Goal: Task Accomplishment & Management: Complete application form

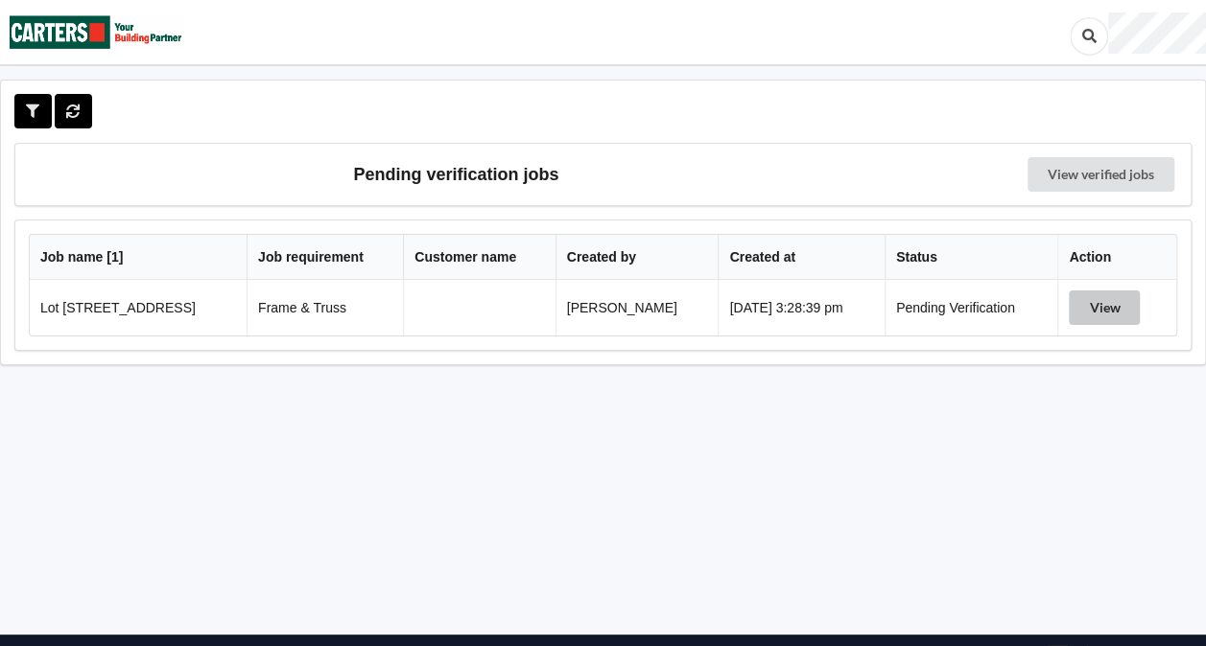
click at [1100, 309] on button "View" at bounding box center [1103, 308] width 71 height 35
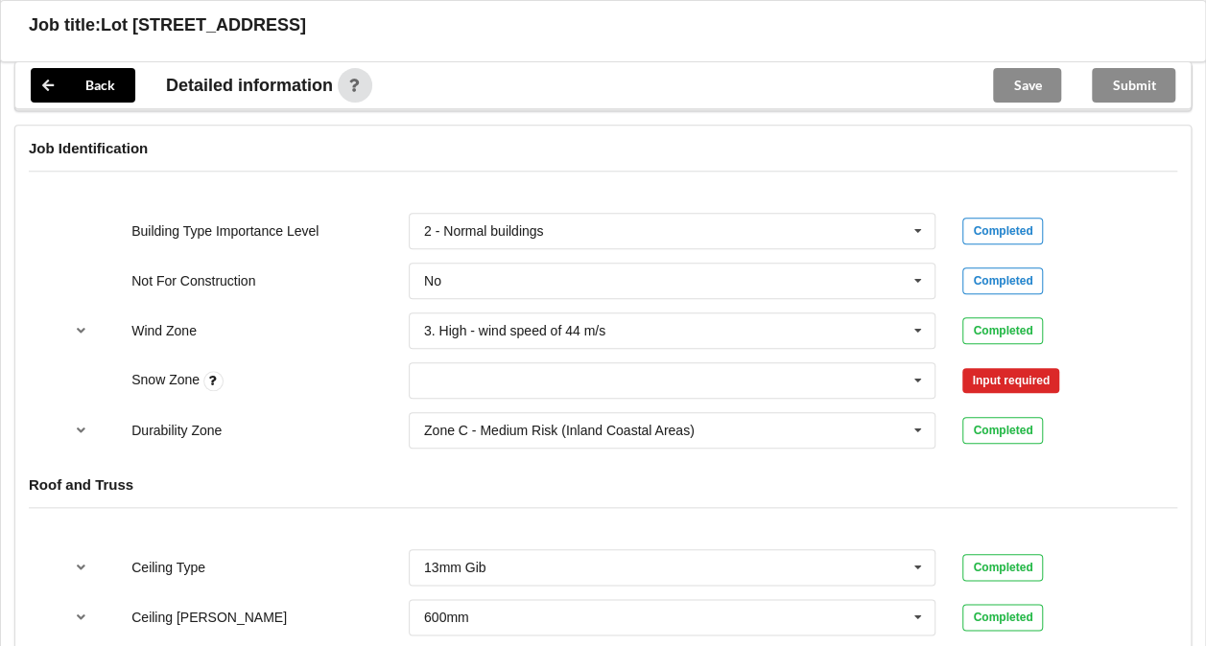
scroll to position [819, 0]
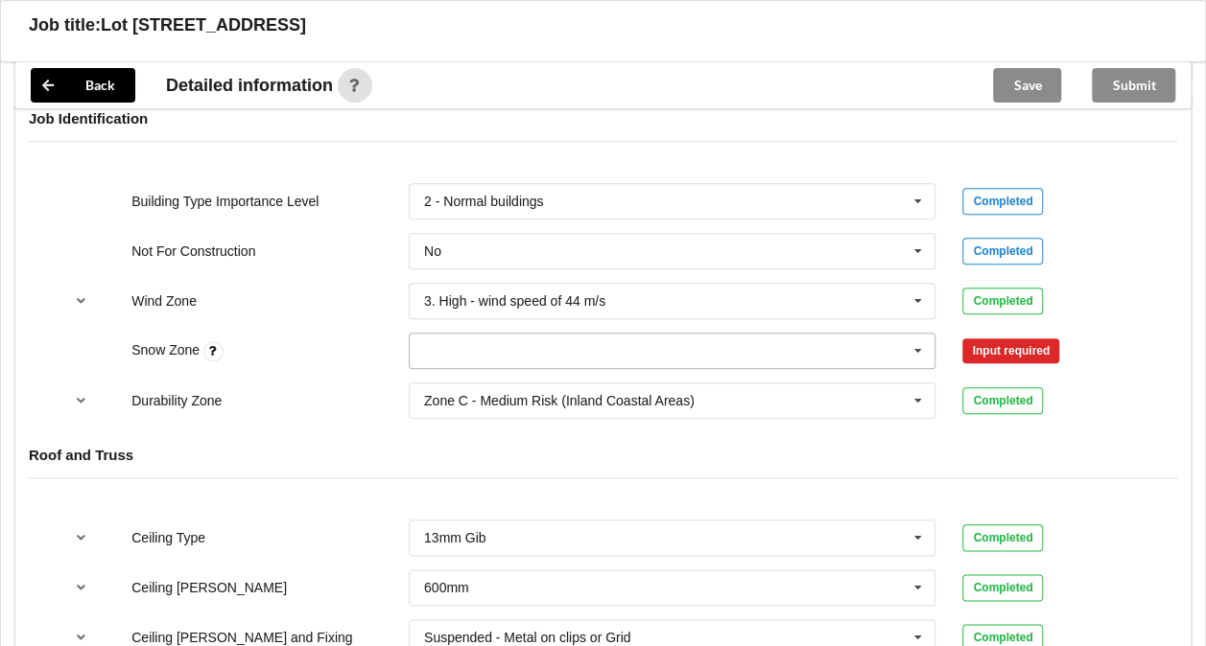
click at [908, 350] on icon at bounding box center [917, 351] width 29 height 35
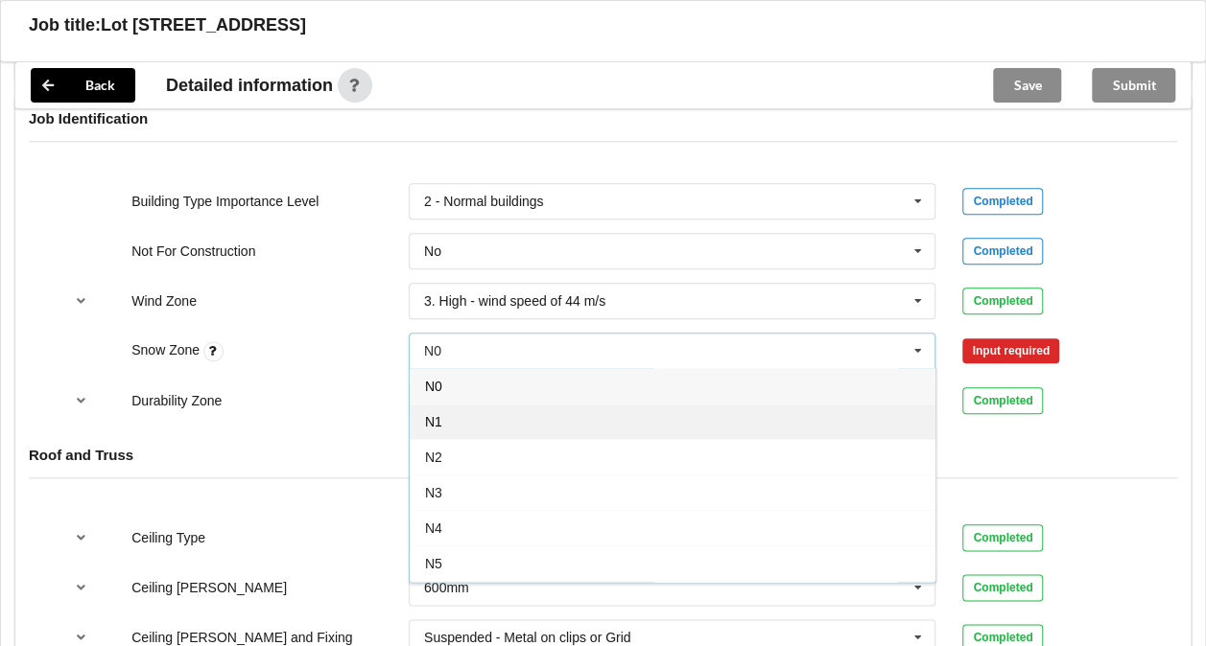
click at [632, 425] on div "N1" at bounding box center [673, 421] width 526 height 35
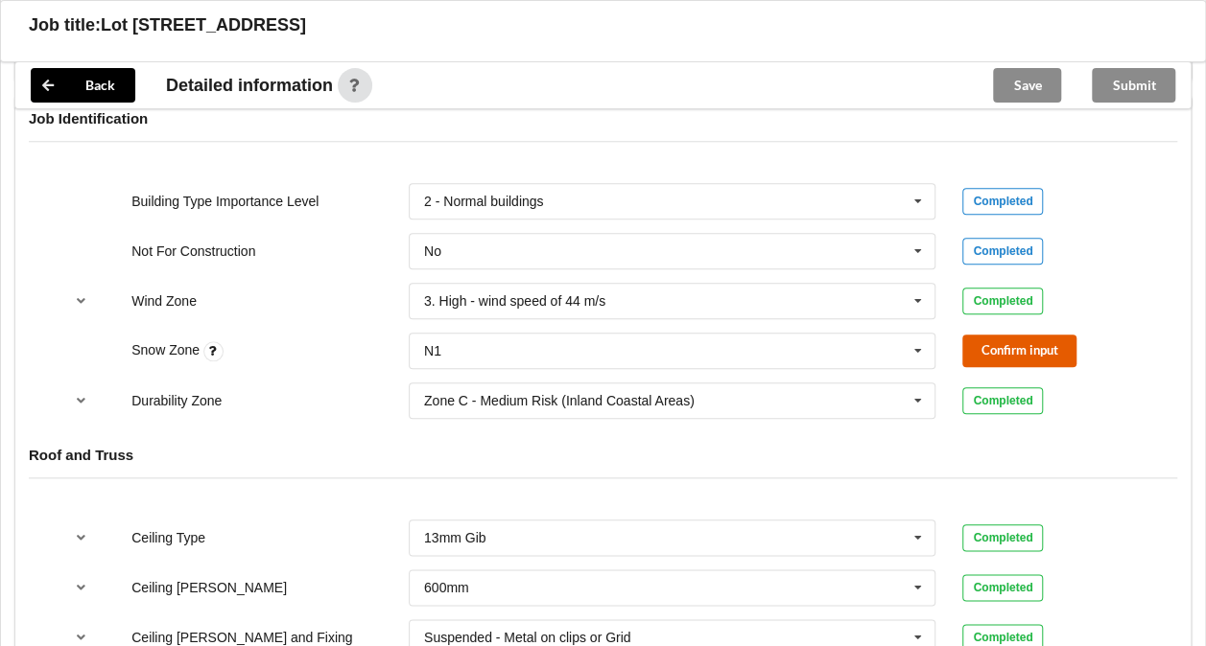
click at [1005, 354] on button "Confirm input" at bounding box center [1019, 351] width 114 height 32
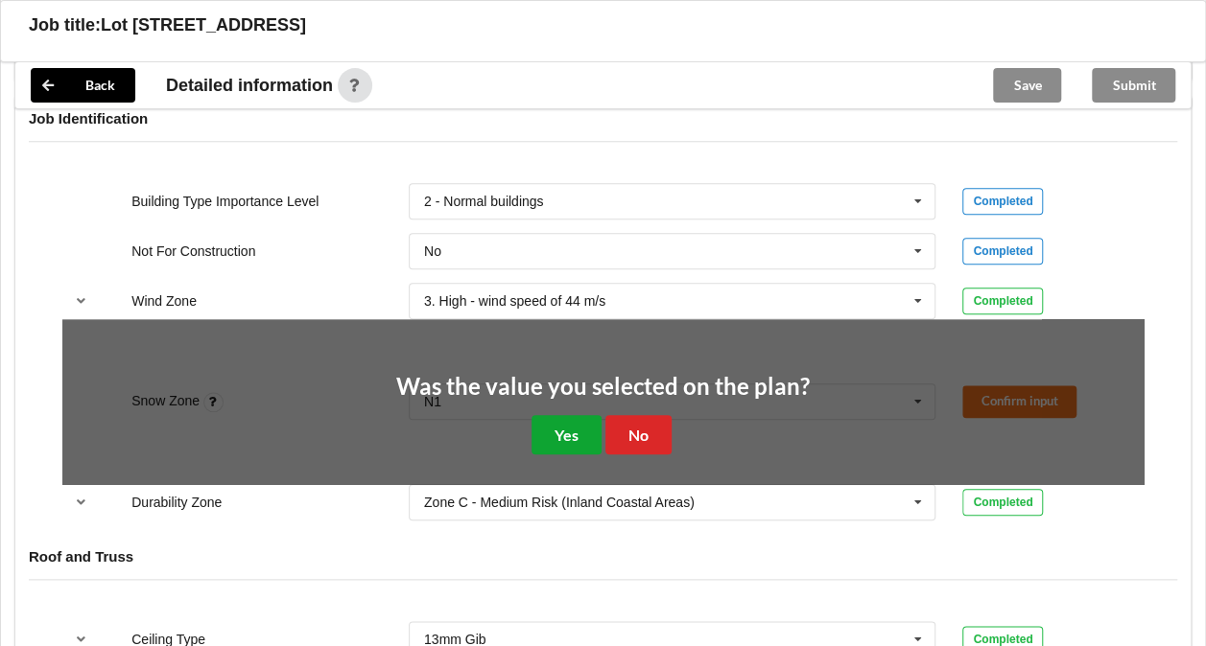
click at [545, 420] on button "Yes" at bounding box center [566, 434] width 70 height 39
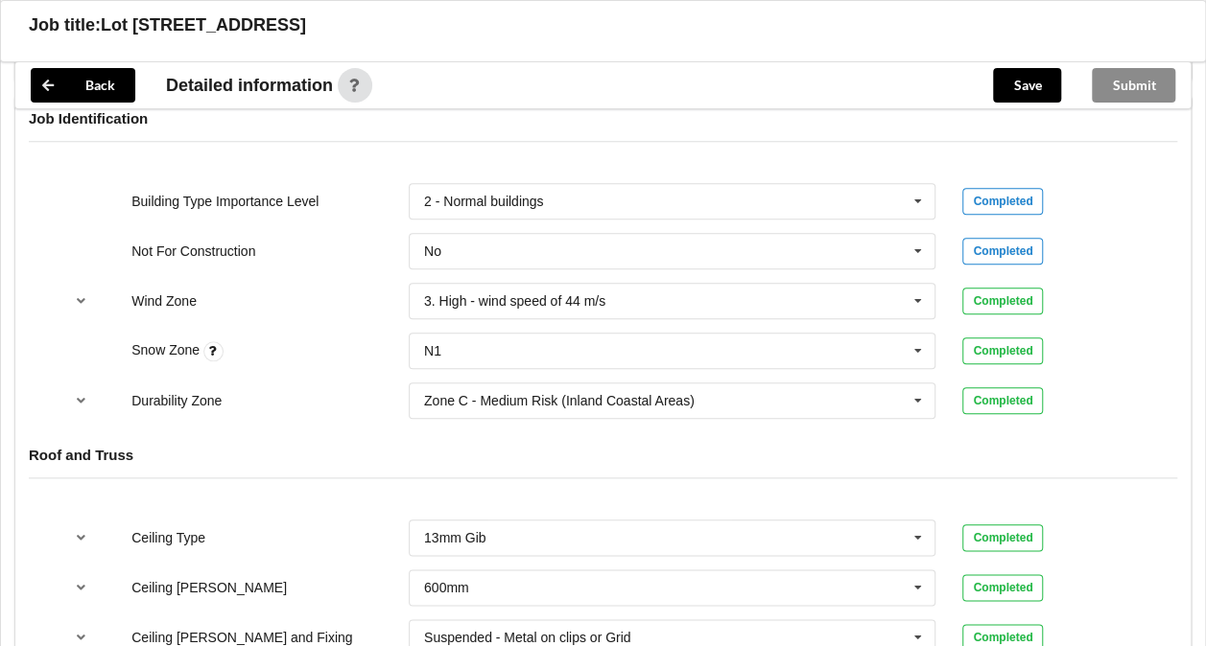
scroll to position [1125, 0]
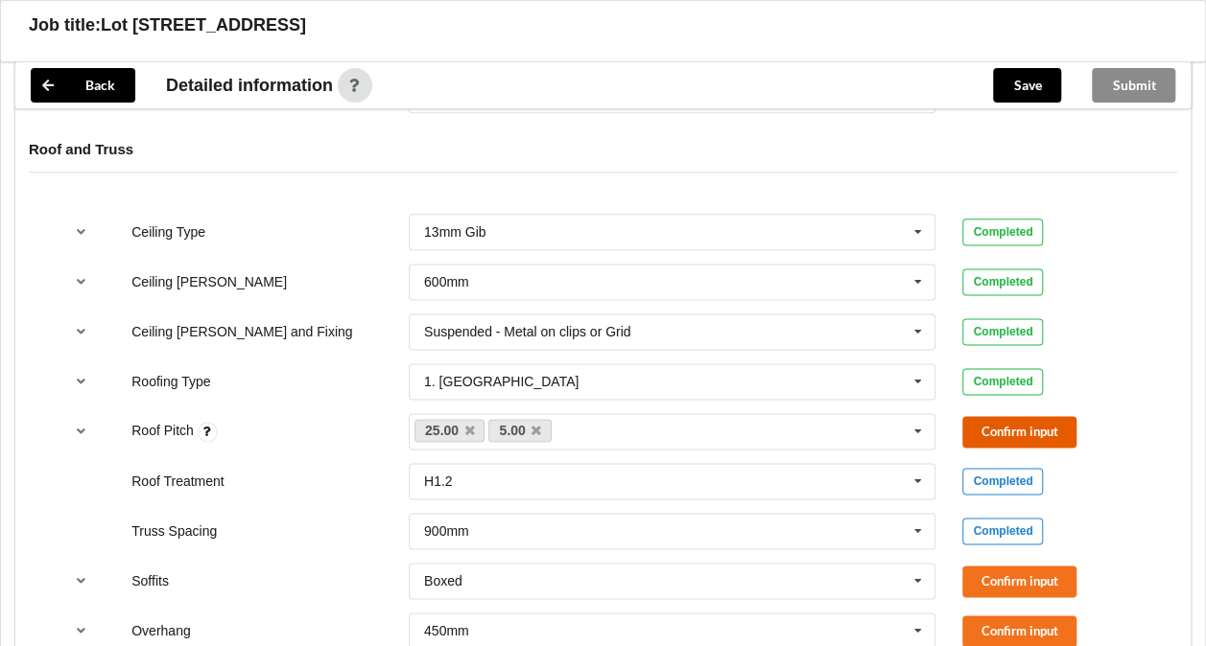
click at [1014, 437] on button "Confirm input" at bounding box center [1019, 432] width 114 height 32
click at [999, 579] on button "Confirm input" at bounding box center [1019, 582] width 114 height 32
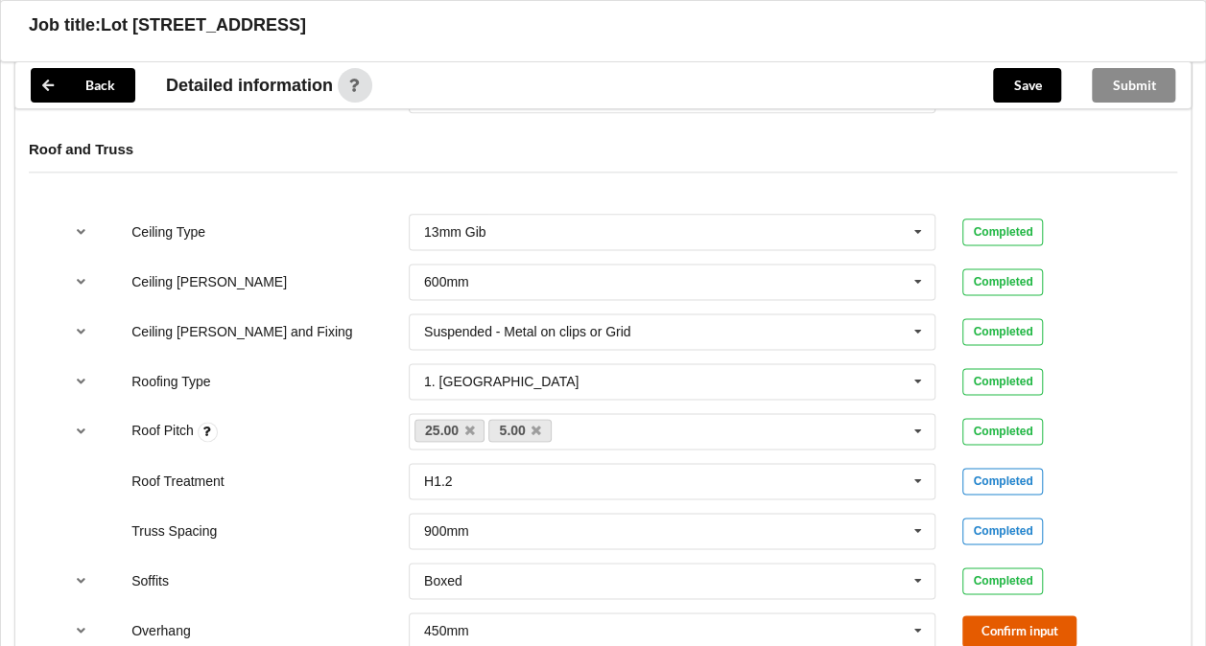
click at [1016, 624] on button "Confirm input" at bounding box center [1019, 632] width 114 height 32
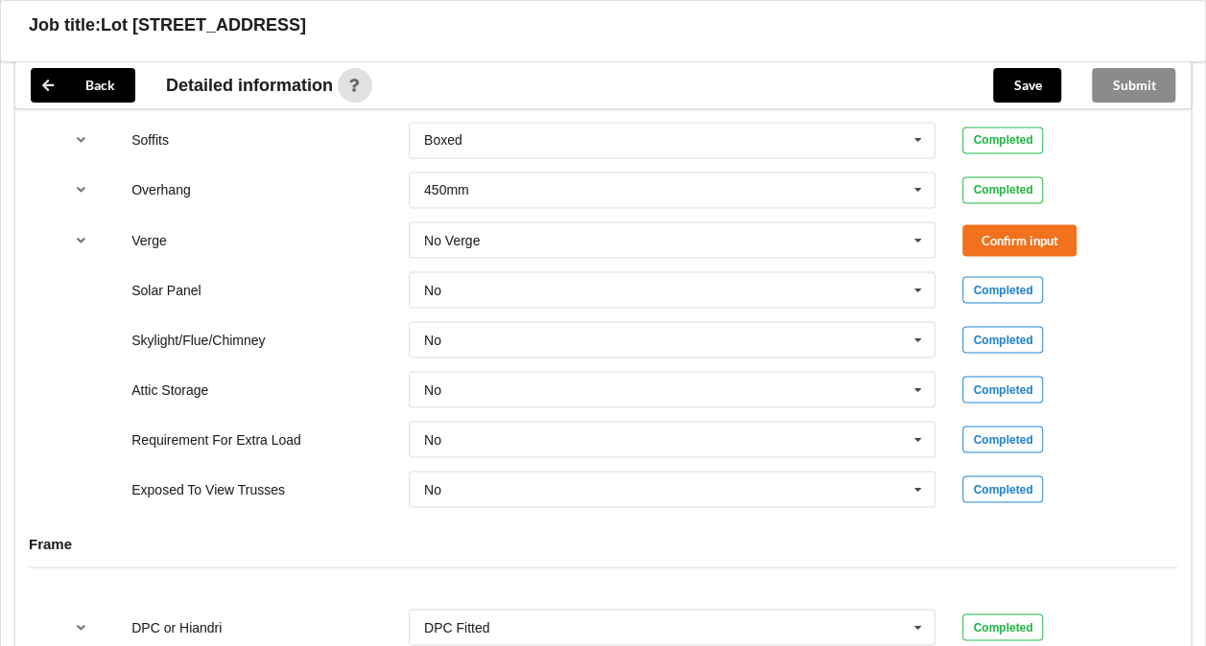
scroll to position [1569, 0]
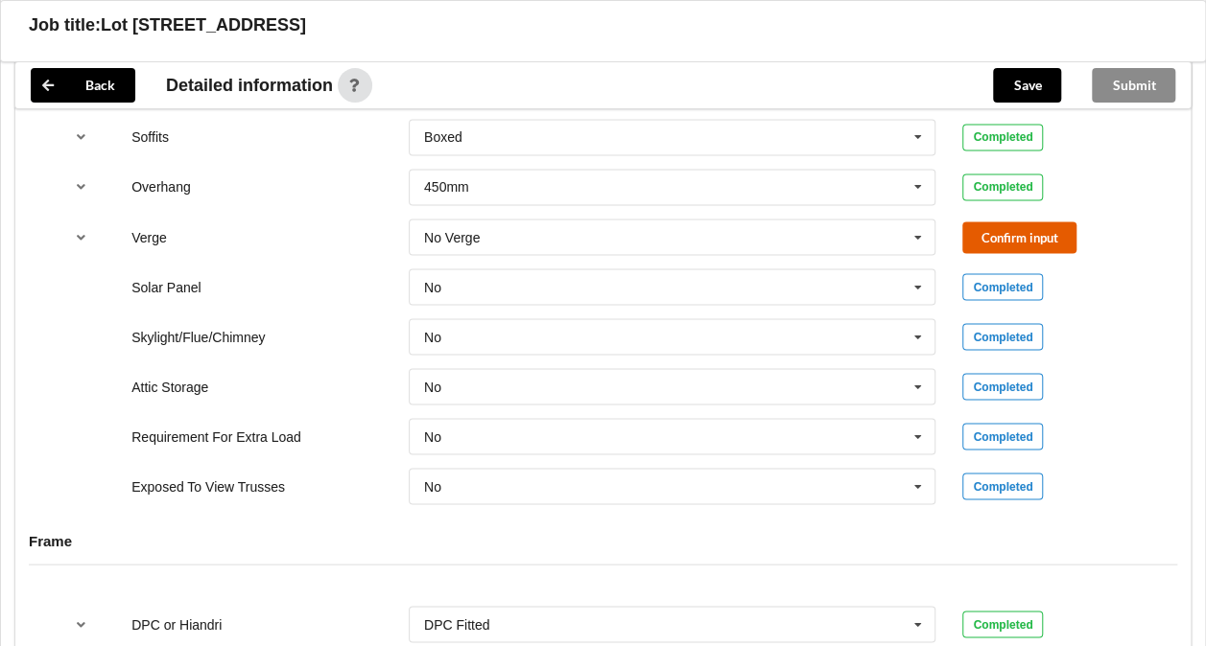
click at [995, 239] on button "Confirm input" at bounding box center [1019, 238] width 114 height 32
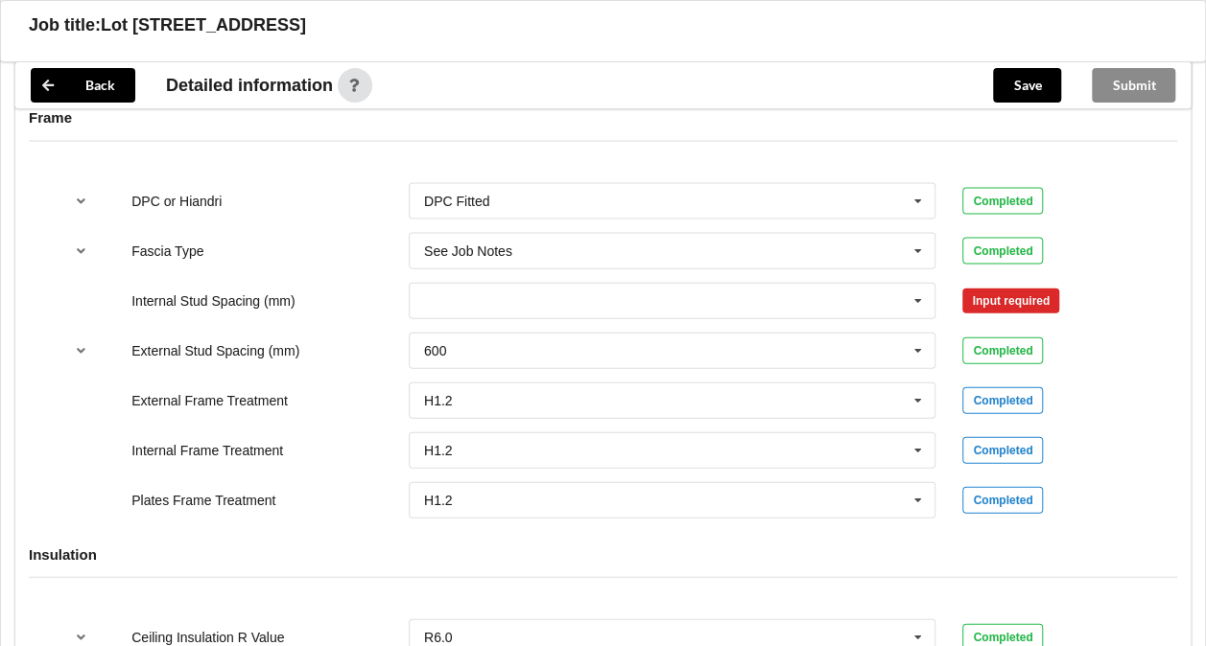
scroll to position [2037, 0]
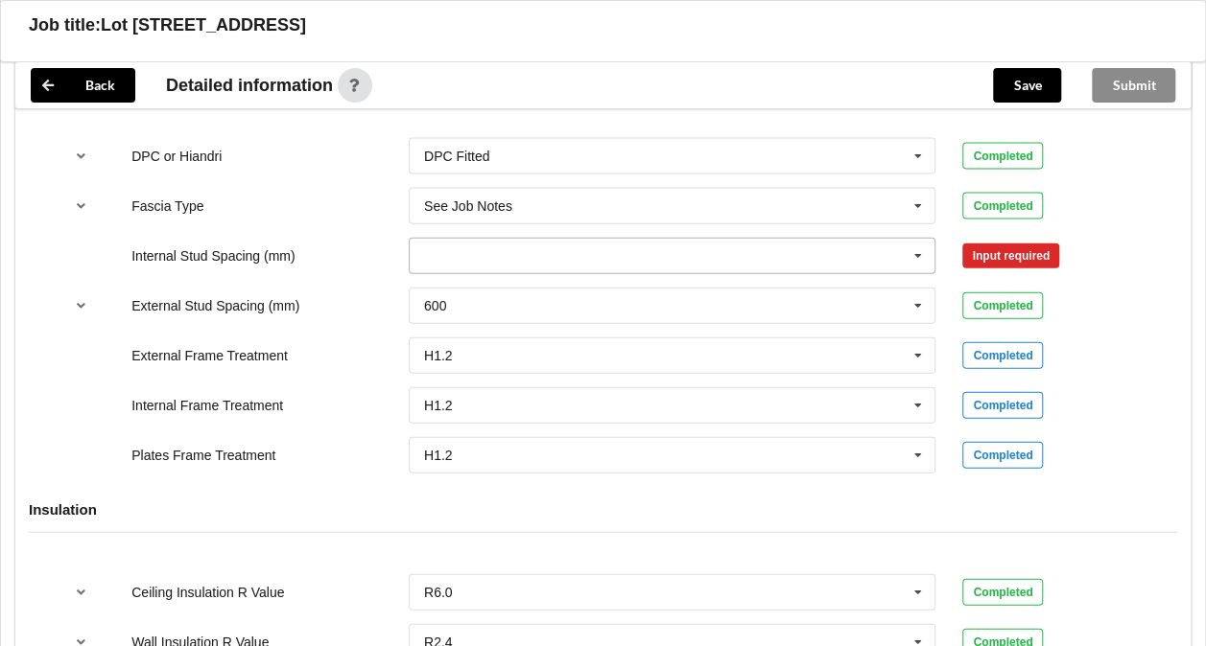
click at [906, 255] on icon at bounding box center [917, 256] width 29 height 35
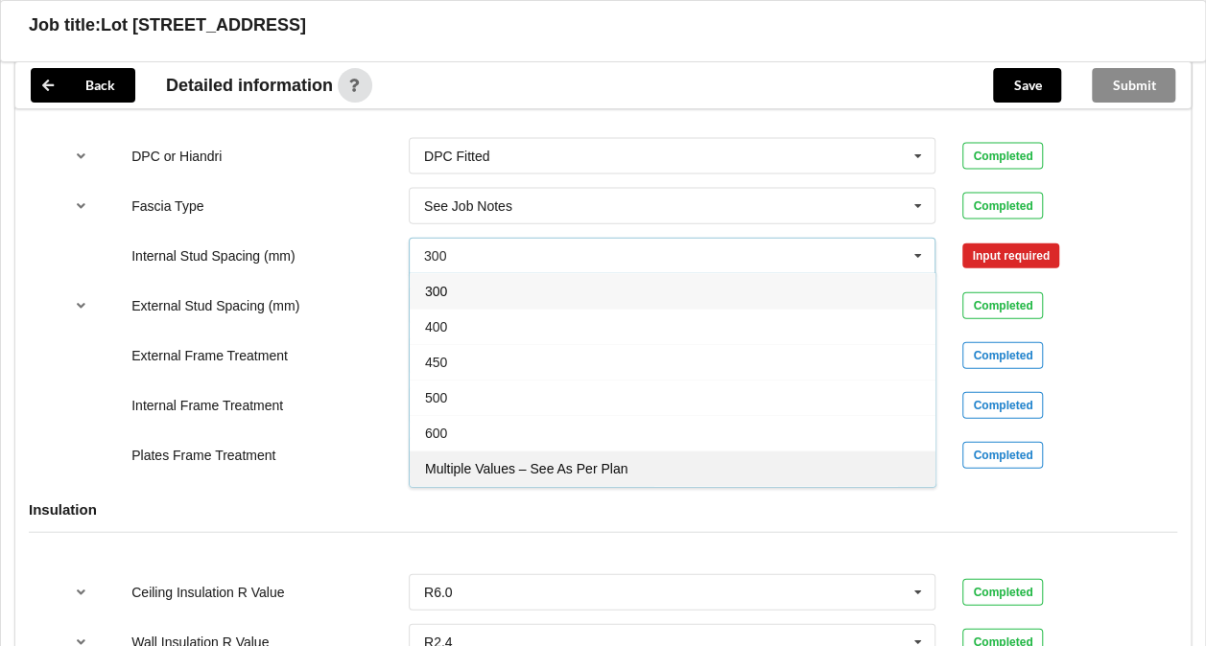
click at [622, 462] on span "Multiple Values – See As Per Plan" at bounding box center [526, 468] width 202 height 15
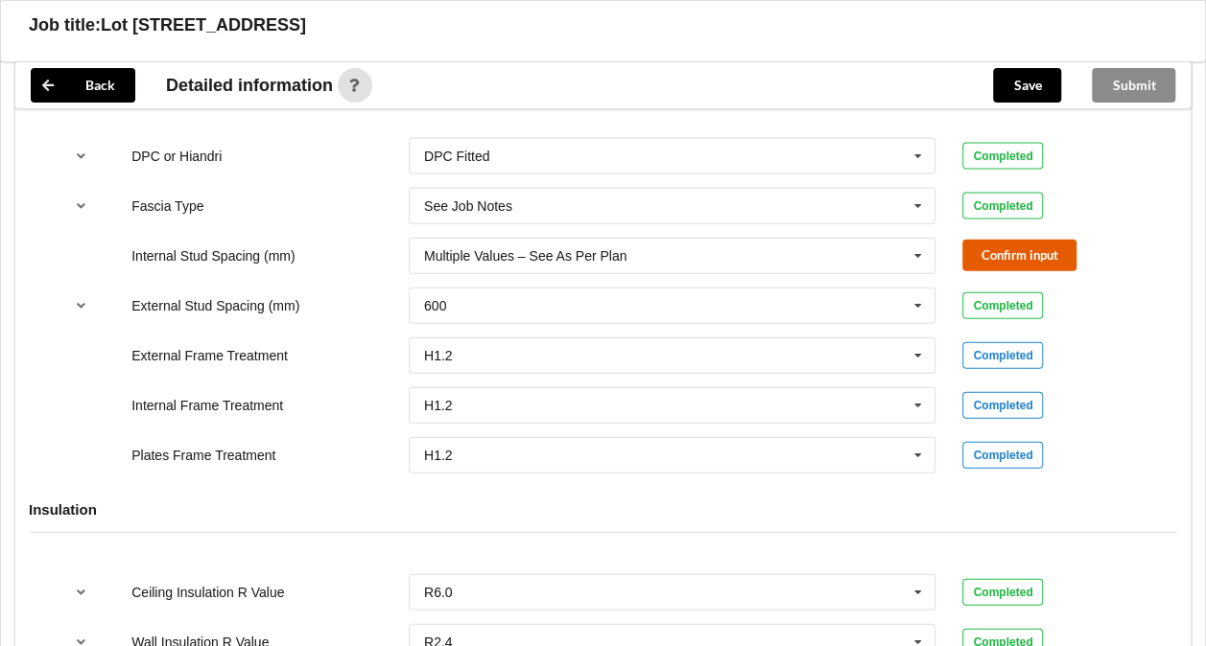
click at [982, 256] on button "Confirm input" at bounding box center [1019, 256] width 114 height 32
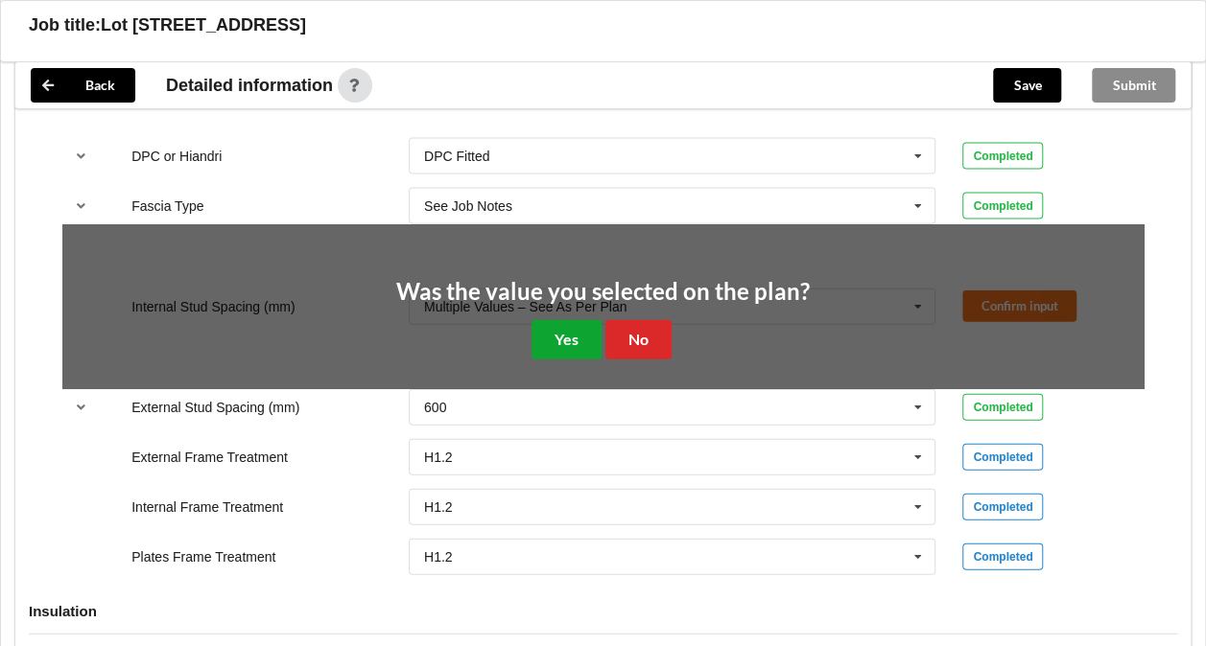
click at [556, 332] on button "Yes" at bounding box center [566, 339] width 70 height 39
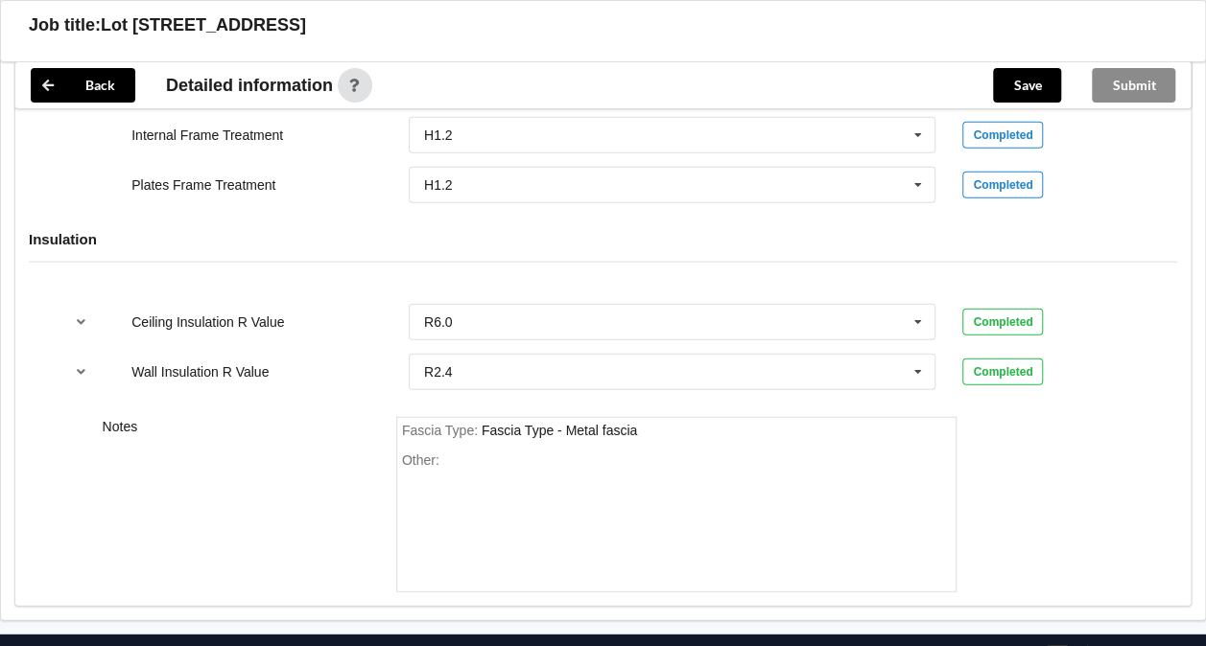
scroll to position [2302, 0]
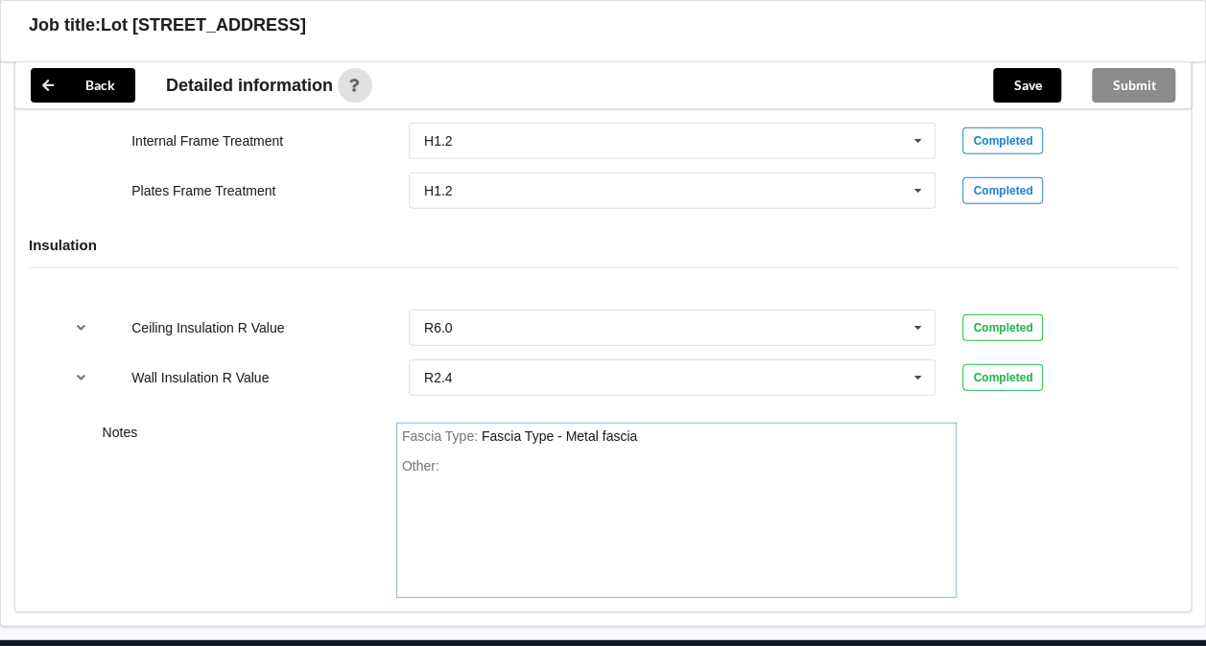
click at [647, 436] on div "Fascia Type : Fascia Type - Metal fascia" at bounding box center [677, 437] width 550 height 17
click at [1000, 86] on button "Save" at bounding box center [1027, 85] width 68 height 35
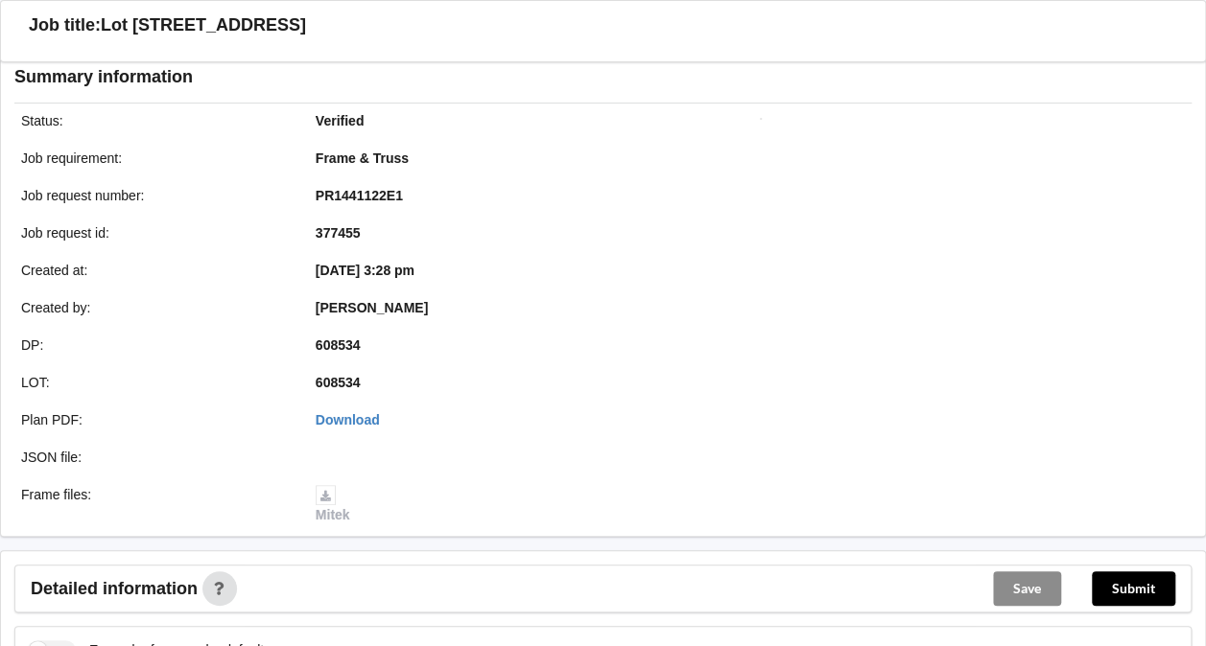
scroll to position [0, 0]
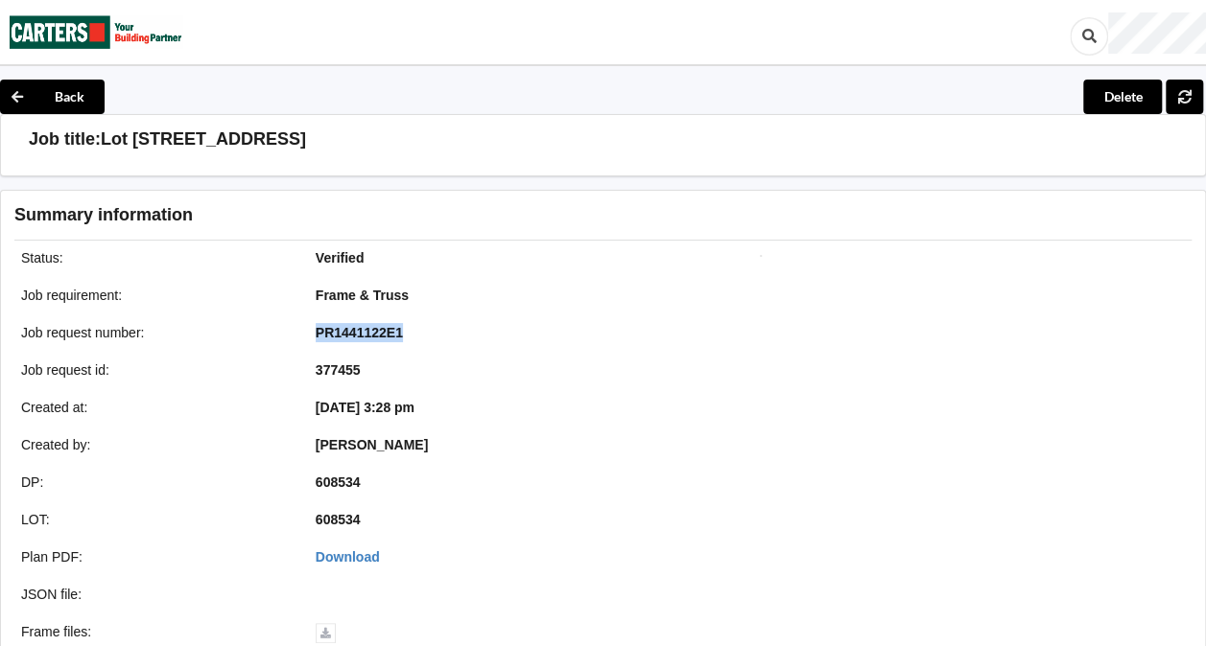
drag, startPoint x: 313, startPoint y: 329, endPoint x: 424, endPoint y: 330, distance: 111.3
click at [424, 330] on div "PR1441122E1" at bounding box center [449, 332] width 294 height 19
copy b "PR1441122E1"
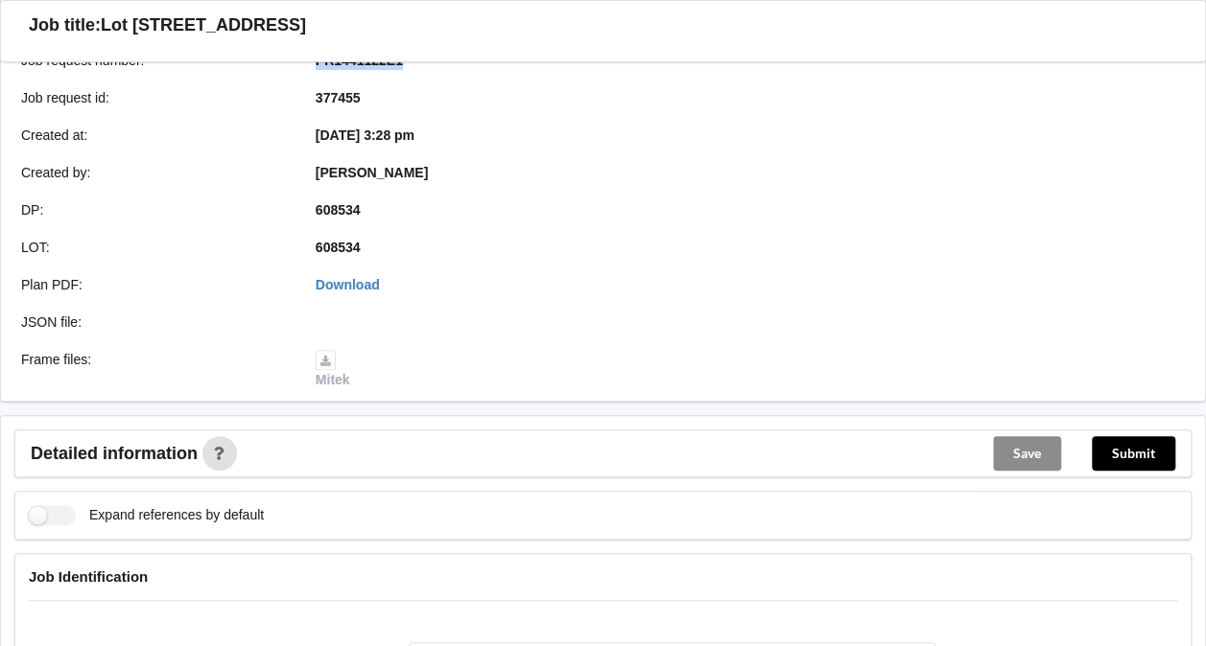
scroll to position [328, 0]
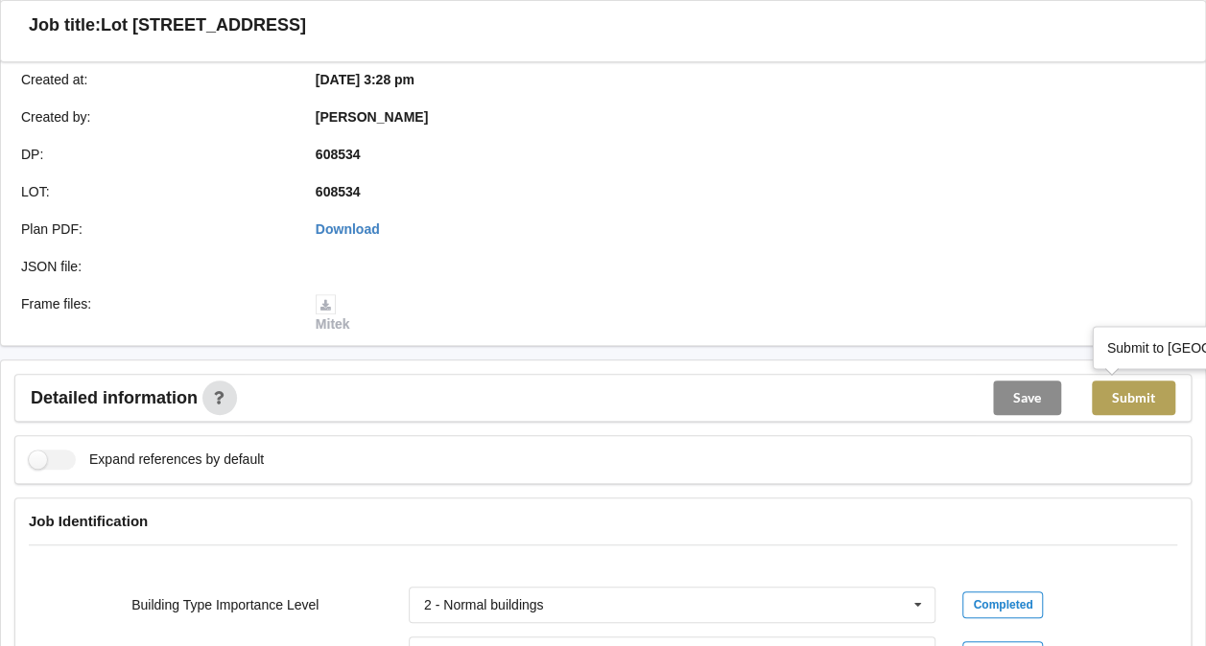
click at [1113, 401] on button "Submit" at bounding box center [1132, 398] width 83 height 35
